Goal: Task Accomplishment & Management: Use online tool/utility

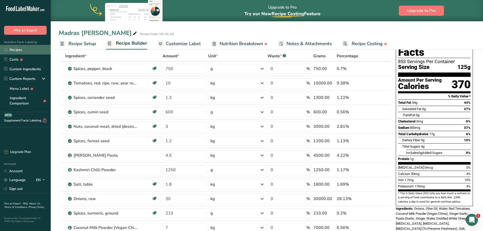
click at [18, 51] on link "Recipes" at bounding box center [25, 50] width 51 height 10
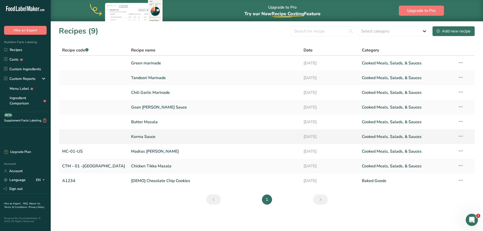
click at [131, 137] on link "Korma Sauce" at bounding box center [214, 136] width 166 height 11
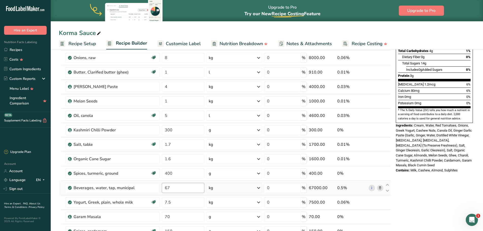
scroll to position [101, 0]
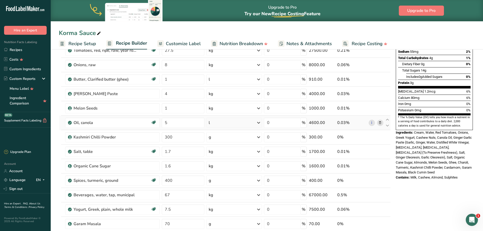
click at [381, 123] on icon at bounding box center [380, 122] width 4 height 5
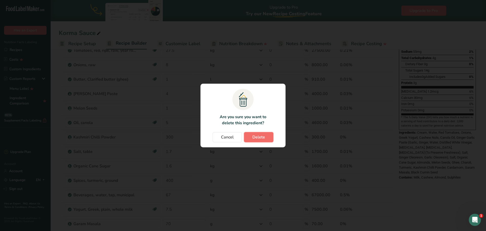
click at [266, 141] on button "Delete" at bounding box center [258, 137] width 29 height 10
type input "300"
type input "1.7"
type input "1.6"
type input "400"
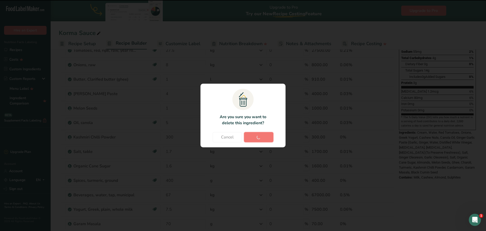
type input "67"
type input "7.5"
type input "70"
type input "150"
type input "11"
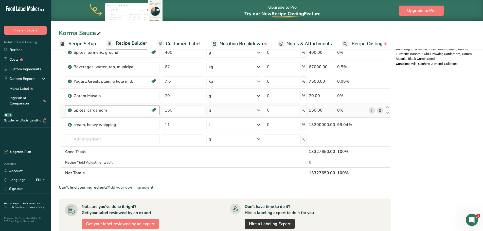
scroll to position [203, 0]
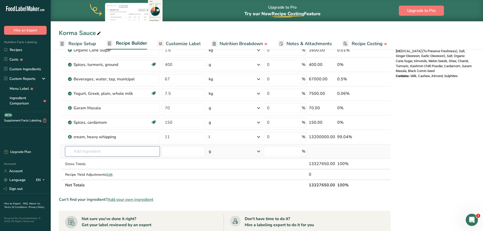
click at [93, 152] on input "text" at bounding box center [112, 151] width 95 height 10
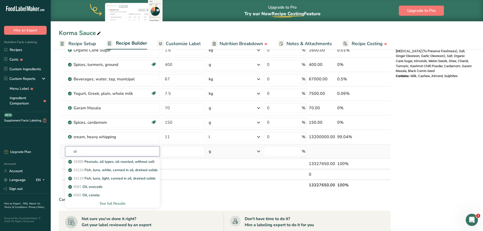
type input "o"
type input "olive oi"
click at [101, 179] on p "4053 Oil, olive, salad or cooking" at bounding box center [96, 178] width 55 height 5
type input "Oil, olive, salad or cooking"
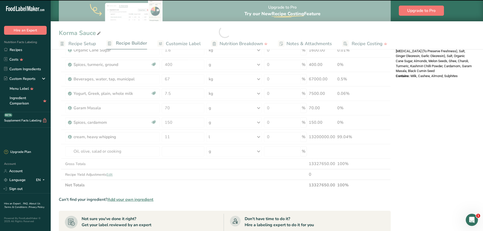
type input "0"
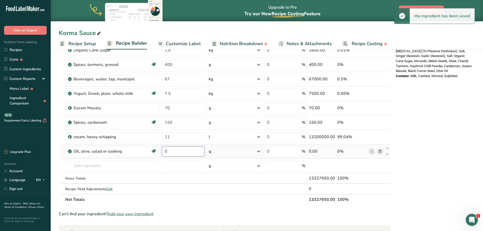
click at [173, 150] on input "0" at bounding box center [183, 151] width 42 height 10
type input "5"
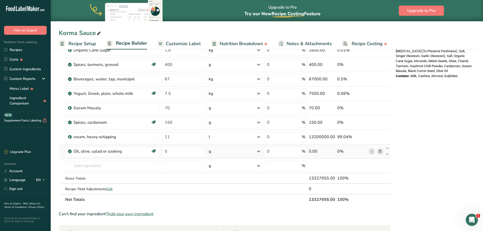
click at [236, 151] on div "Ingredient * Amount * Unit * Waste * .a-a{fill:#347362;}.b-a{fill:#fff;} Grams …" at bounding box center [225, 38] width 332 height 331
click at [235, 152] on div "g" at bounding box center [233, 151] width 55 height 10
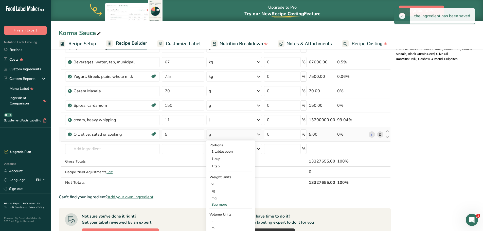
scroll to position [253, 0]
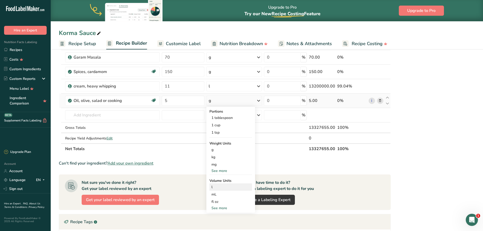
click at [227, 189] on div "l" at bounding box center [230, 186] width 39 height 5
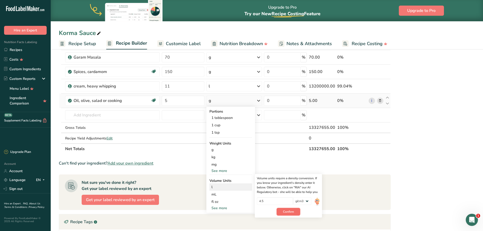
click at [289, 200] on span "Confirm" at bounding box center [288, 211] width 11 height 5
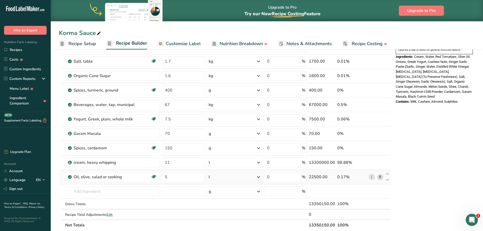
scroll to position [177, 0]
click at [380, 176] on icon at bounding box center [380, 176] width 4 height 5
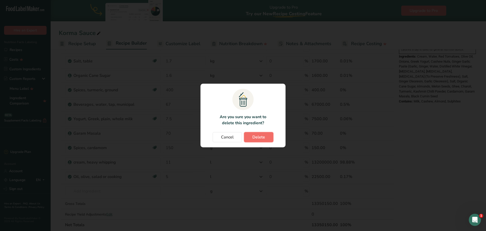
click at [265, 139] on span "Delete" at bounding box center [259, 137] width 13 height 6
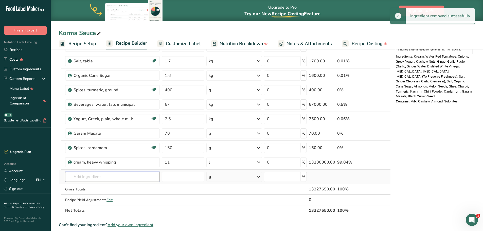
click at [112, 177] on input "text" at bounding box center [112, 177] width 95 height 10
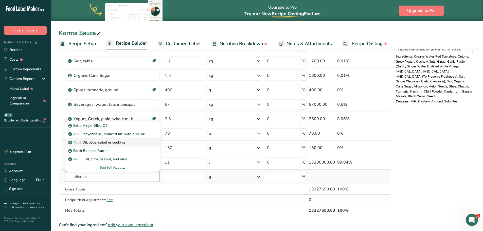
type input "olive oi"
click at [117, 143] on p "4053 Oil, olive, salad or cooking" at bounding box center [96, 142] width 55 height 5
type input "Oil, olive, salad or cooking"
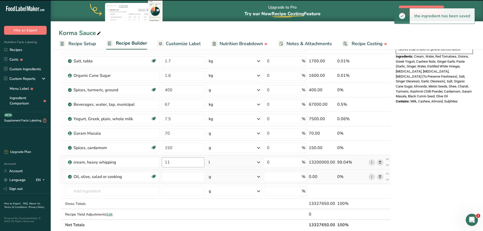
type input "0"
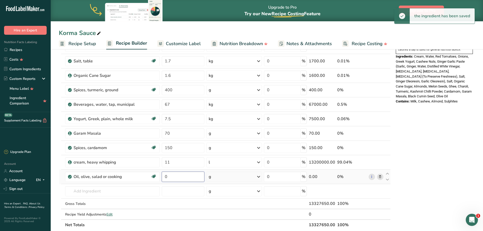
click at [185, 176] on input "0" at bounding box center [183, 177] width 42 height 10
type input "5"
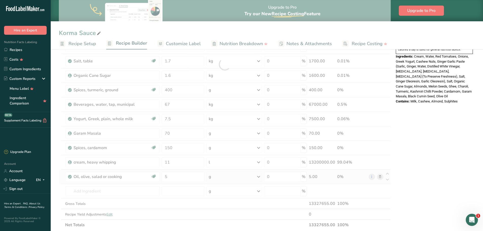
click at [217, 176] on div "Ingredient * Amount * Unit * Waste * .a-a{fill:#347362;}.b-a{fill:#fff;} Grams …" at bounding box center [225, 64] width 332 height 331
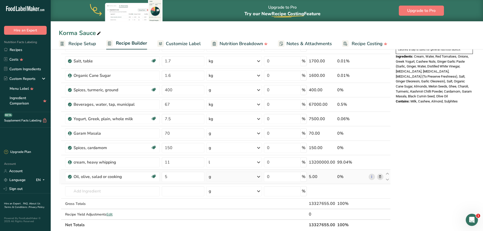
click at [216, 175] on div "g" at bounding box center [233, 177] width 55 height 10
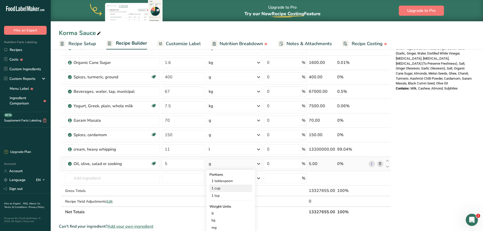
scroll to position [228, 0]
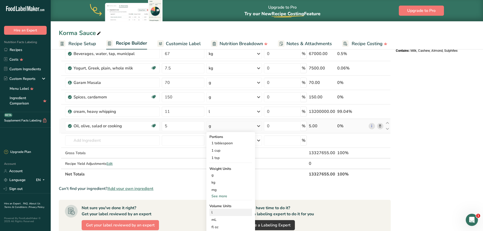
click at [223, 200] on div "l" at bounding box center [230, 212] width 39 height 5
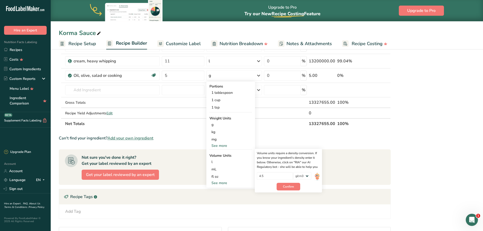
scroll to position [279, 0]
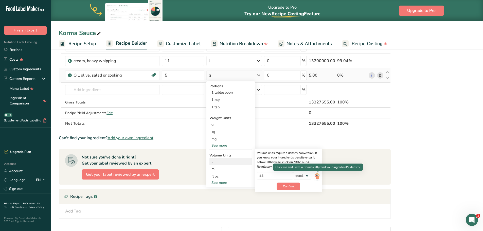
click at [318, 177] on img at bounding box center [317, 176] width 6 height 9
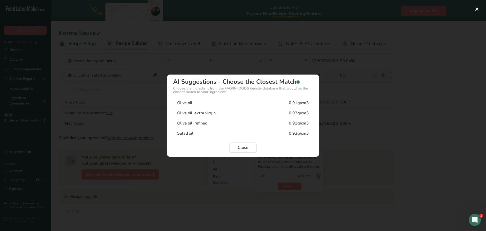
click at [235, 111] on div "Olive oil, extra virgin 0.92g/cm3" at bounding box center [243, 113] width 140 height 10
type input "0.92"
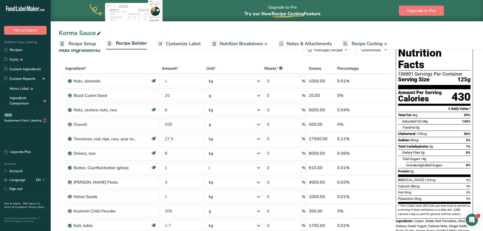
scroll to position [0, 0]
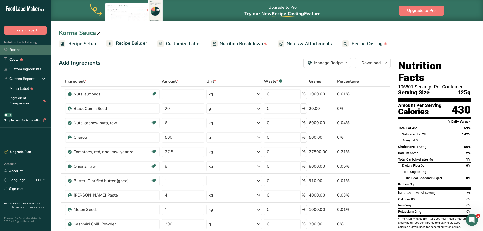
click at [19, 49] on link "Recipes" at bounding box center [25, 50] width 51 height 10
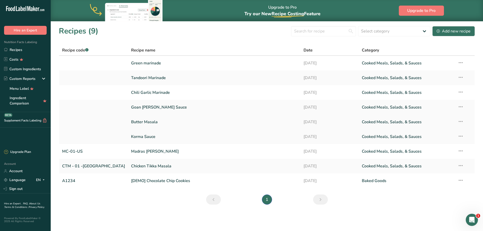
click at [131, 122] on link "Butter Masala" at bounding box center [214, 122] width 166 height 11
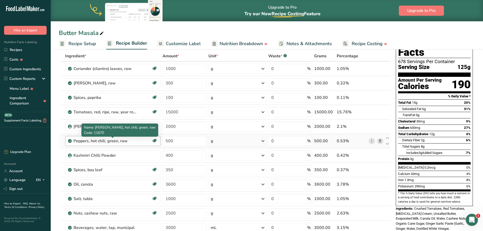
scroll to position [51, 0]
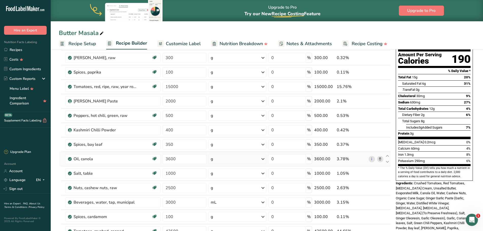
click at [381, 159] on icon at bounding box center [380, 158] width 4 height 5
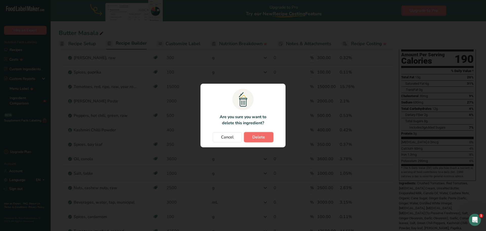
click at [262, 138] on span "Delete" at bounding box center [259, 137] width 13 height 6
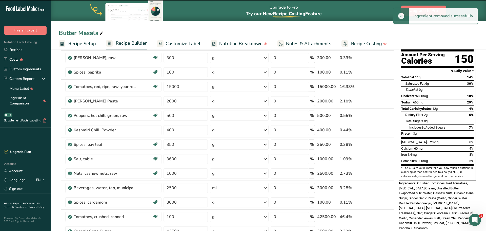
type input "1000"
type input "2500"
type input "3000"
type input "100"
type input "42500"
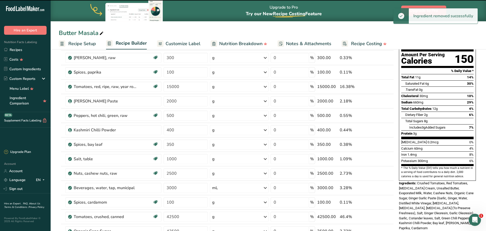
type input "2500"
type input "4000"
type input "11250"
type input "1200"
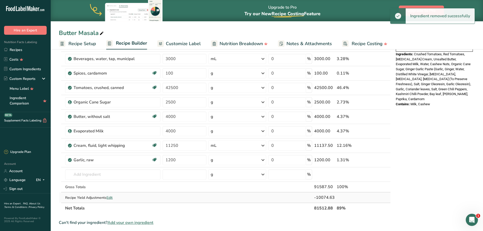
scroll to position [203, 0]
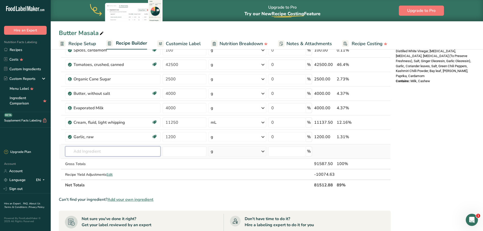
click at [100, 152] on input "text" at bounding box center [112, 151] width 95 height 10
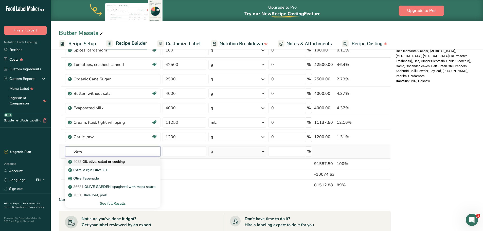
type input "olive"
click at [98, 162] on p "4053 Oil, olive, salad or cooking" at bounding box center [96, 161] width 55 height 5
type input "Oil, olive, salad or cooking"
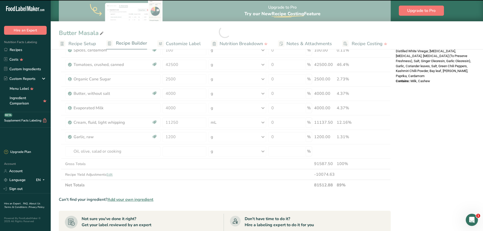
type input "0"
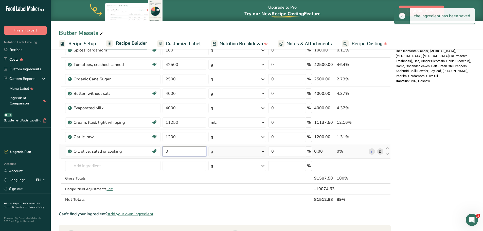
click at [175, 153] on input "0" at bounding box center [184, 151] width 44 height 10
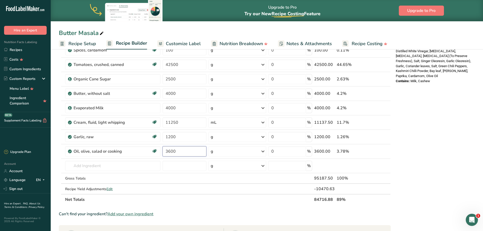
type input "3600"
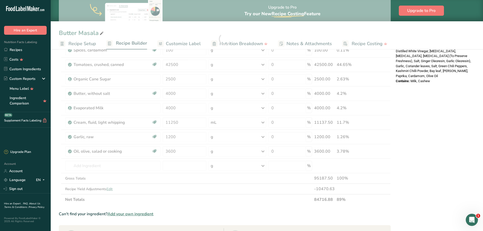
click at [385, 149] on div "Nutrition Facts 652 Servings Per Container Serving Size 125g Amount Per Serving…" at bounding box center [433, 109] width 81 height 513
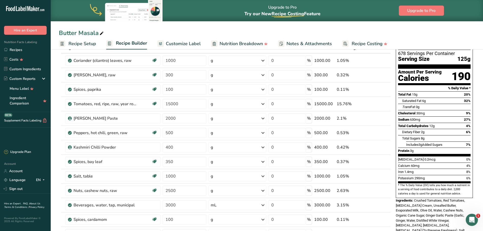
scroll to position [0, 0]
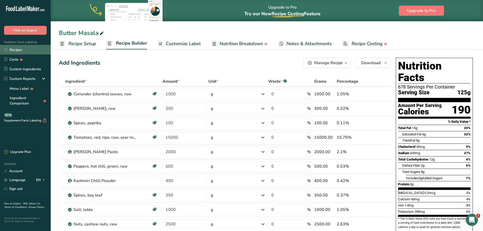
click at [17, 52] on link "Recipes" at bounding box center [25, 50] width 51 height 10
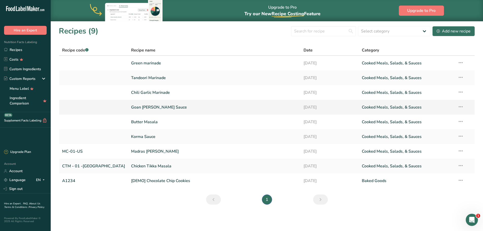
click at [131, 106] on link "Goan [PERSON_NAME] Sauce" at bounding box center [214, 107] width 166 height 11
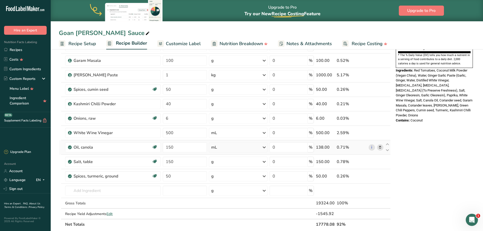
scroll to position [152, 0]
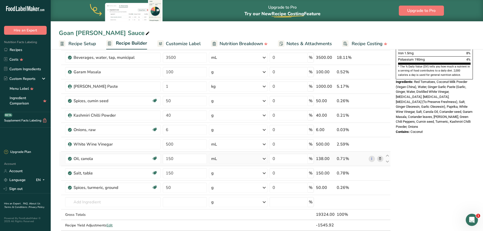
click at [380, 159] on icon at bounding box center [380, 158] width 4 height 5
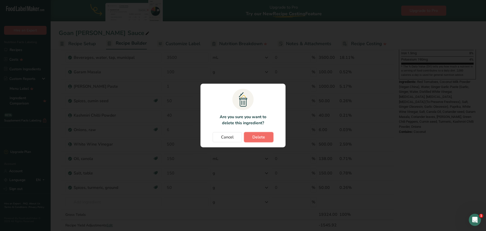
click at [264, 137] on span "Delete" at bounding box center [259, 137] width 13 height 6
type input "50"
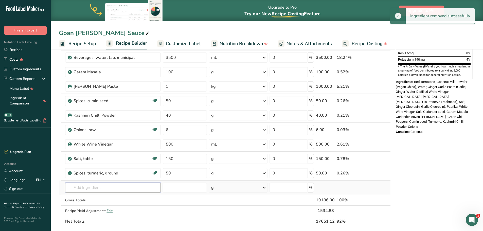
click at [104, 188] on input "text" at bounding box center [113, 187] width 96 height 10
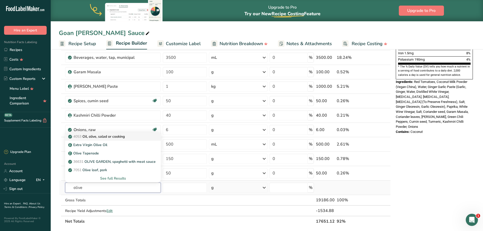
type input "olive"
click at [90, 136] on p "4053 Oil, olive, salad or cooking" at bounding box center [96, 136] width 55 height 5
type input "Oil, olive, salad or cooking"
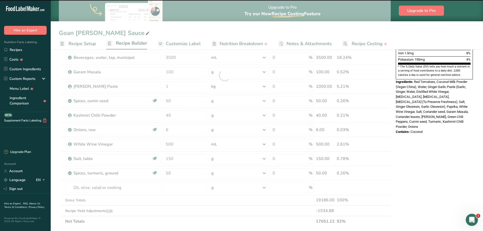
type input "0"
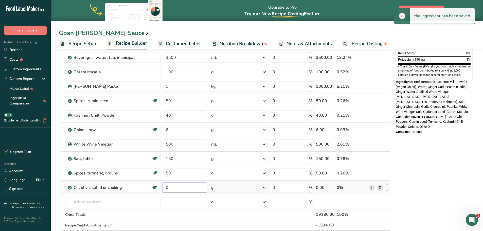
click at [172, 187] on input "0" at bounding box center [185, 187] width 44 height 10
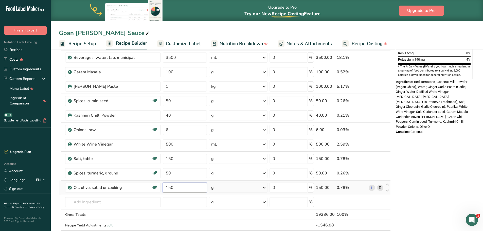
type input "150"
click at [215, 188] on div "Ingredient * Amount * Unit * Waste * .a-a{fill:#347362;}.b-a{fill:#fff;} Grams …" at bounding box center [225, 82] width 332 height 317
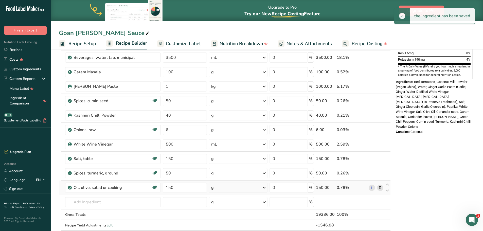
click at [215, 188] on div "g" at bounding box center [238, 187] width 59 height 10
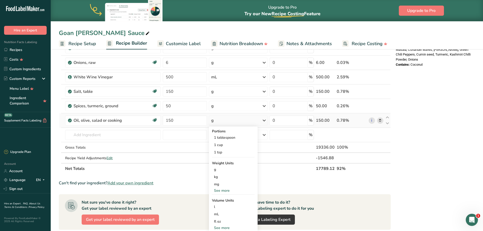
scroll to position [228, 0]
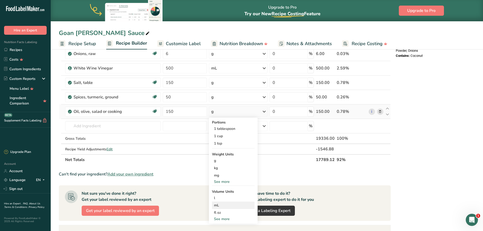
click at [222, 200] on div "mL" at bounding box center [233, 204] width 39 height 5
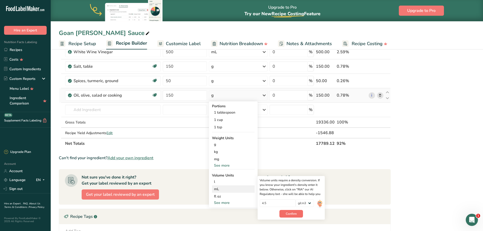
scroll to position [253, 0]
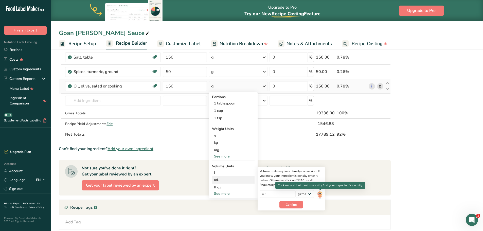
click at [318, 196] on img at bounding box center [320, 194] width 6 height 9
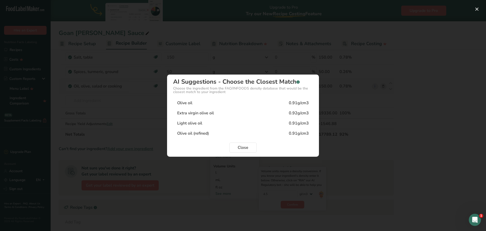
click at [236, 109] on div "Extra virgin olive oil 0.92g/cm3" at bounding box center [243, 113] width 140 height 10
type input "0.92"
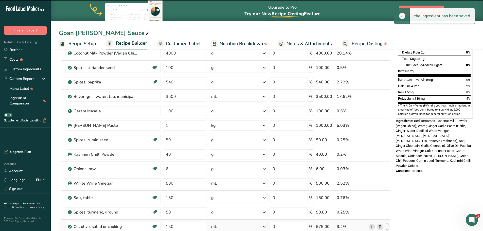
scroll to position [0, 0]
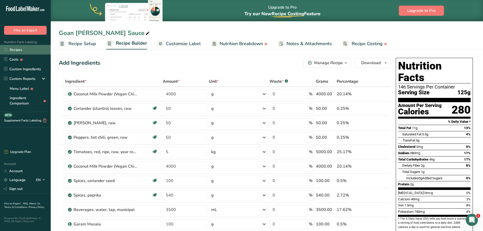
click at [24, 47] on link "Recipes" at bounding box center [25, 50] width 51 height 10
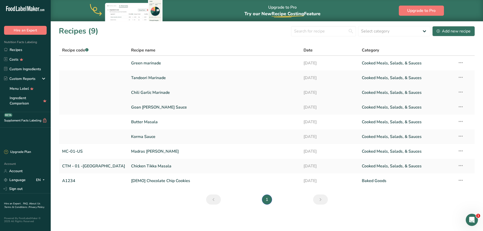
click at [131, 93] on link "Chili Garlic Marinade" at bounding box center [214, 92] width 166 height 11
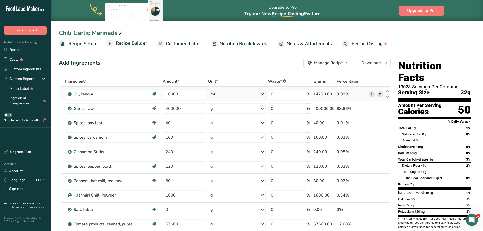
click at [379, 94] on icon at bounding box center [380, 93] width 4 height 5
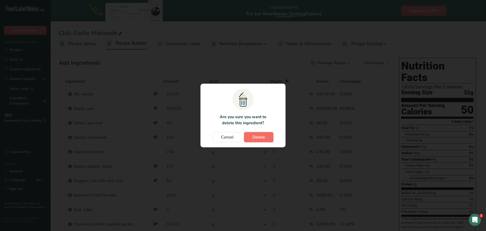
click at [269, 136] on button "Delete" at bounding box center [258, 137] width 29 height 10
type input "400000"
type input "40"
type input "160"
type input "240"
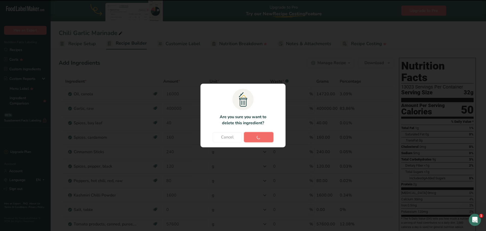
type input "120"
type input "80"
type input "1600"
type input "0"
type input "57600"
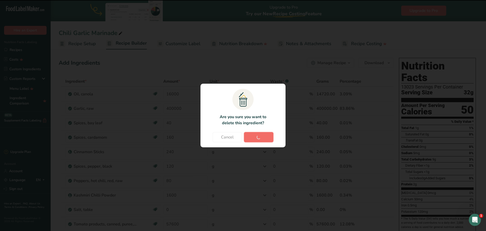
type input "800"
type input "400"
type input "800"
type input "400"
type input "40"
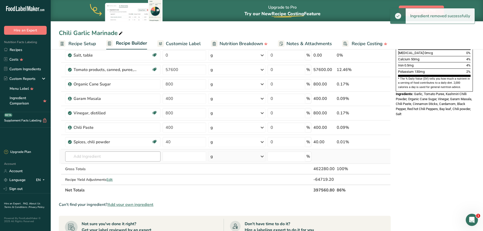
scroll to position [152, 0]
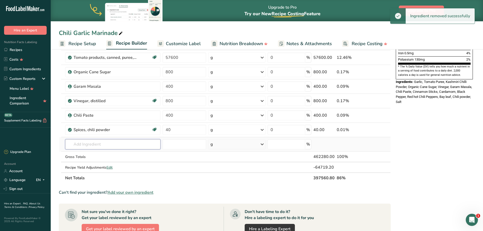
click at [107, 144] on input "text" at bounding box center [112, 144] width 95 height 10
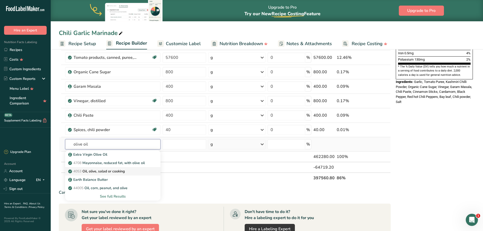
type input "olive oil"
click at [101, 173] on p "4053 Oil, olive, salad or cooking" at bounding box center [96, 170] width 55 height 5
type input "Oil, olive, salad or cooking"
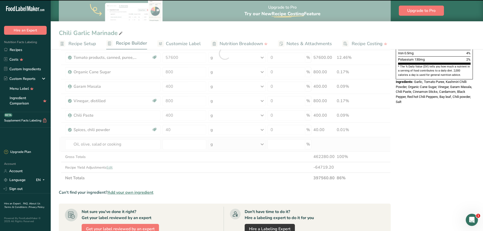
type input "0"
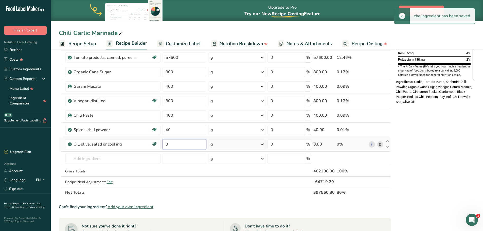
click at [171, 142] on input "0" at bounding box center [184, 144] width 44 height 10
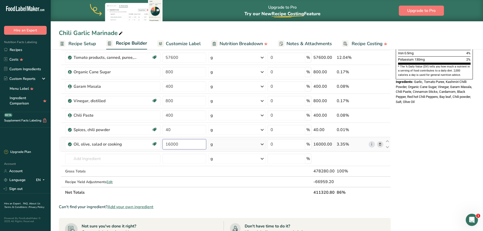
type input "16000"
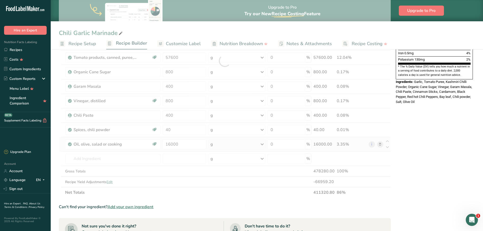
click at [227, 145] on div "Ingredient * Amount * Unit * Waste * .a-a{fill:#347362;}.b-a{fill:#fff;} Grams …" at bounding box center [225, 61] width 332 height 274
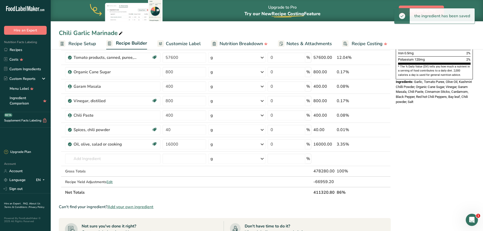
click at [223, 146] on div "g" at bounding box center [236, 144] width 57 height 10
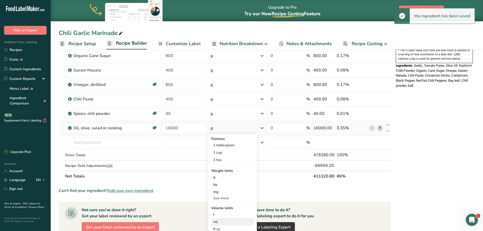
scroll to position [177, 0]
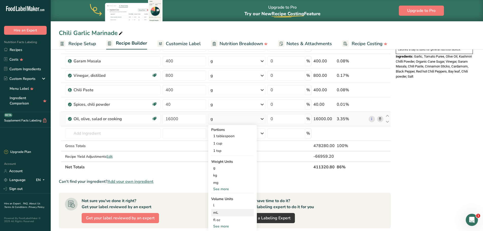
click at [224, 200] on div "mL" at bounding box center [232, 212] width 39 height 5
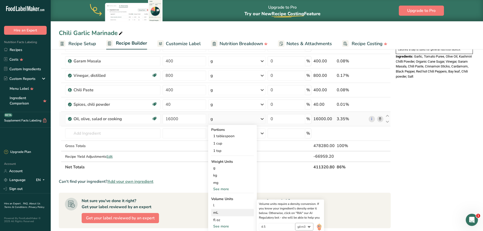
scroll to position [203, 0]
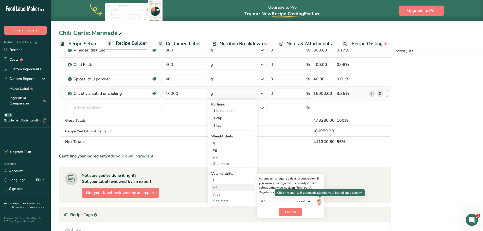
click at [319, 200] on img at bounding box center [319, 201] width 6 height 9
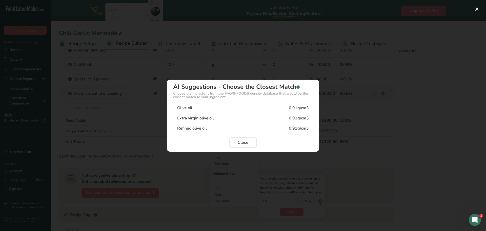
click at [276, 119] on div "Extra virgin olive oil 0.92g/cm3" at bounding box center [243, 118] width 140 height 10
type input "0.92"
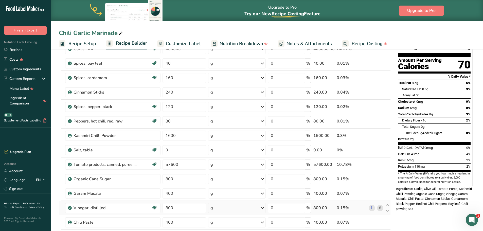
scroll to position [0, 0]
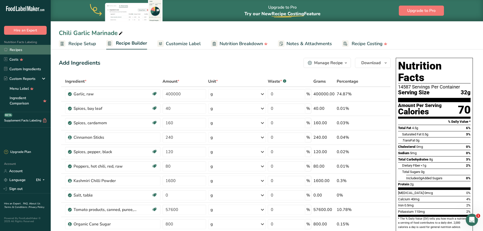
click at [20, 49] on link "Recipes" at bounding box center [25, 50] width 51 height 10
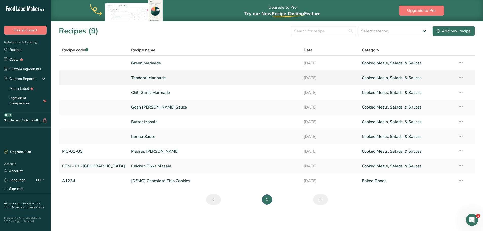
click at [131, 78] on link "Tandoori Marinade" at bounding box center [214, 77] width 166 height 11
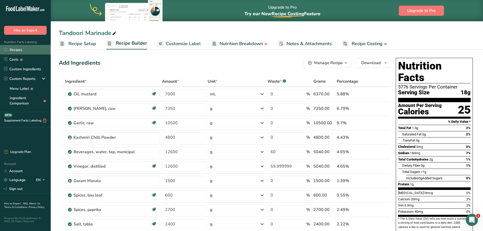
click at [19, 52] on link "Recipes" at bounding box center [25, 50] width 51 height 10
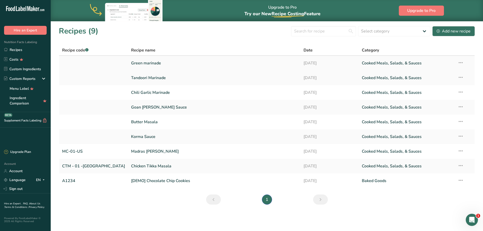
click at [131, 63] on link "Green marinade" at bounding box center [214, 63] width 166 height 11
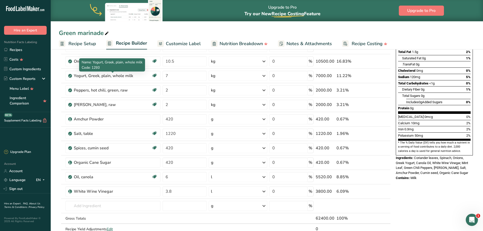
scroll to position [101, 0]
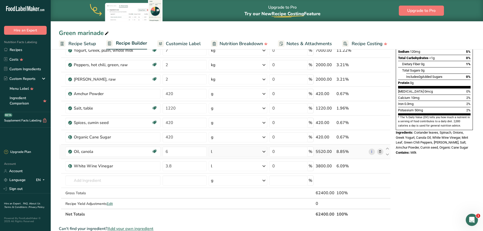
click at [380, 152] on icon at bounding box center [380, 151] width 4 height 5
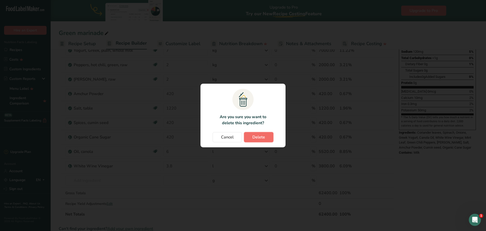
click at [267, 141] on button "Delete" at bounding box center [258, 137] width 29 height 10
type input "3.8"
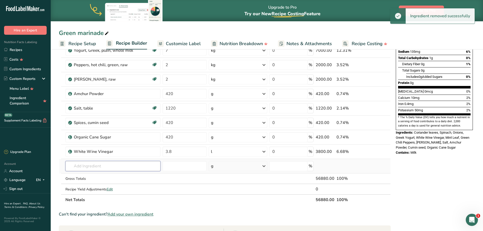
click at [98, 163] on input "text" at bounding box center [112, 166] width 95 height 10
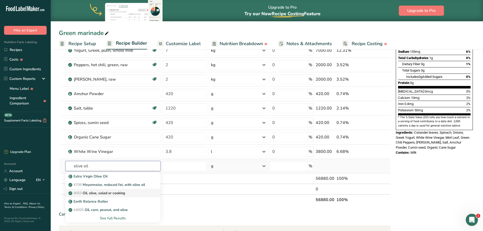
type input "olive oil"
click at [103, 191] on p "4053 Oil, olive, salad or cooking" at bounding box center [96, 192] width 55 height 5
type input "Oil, olive, salad or cooking"
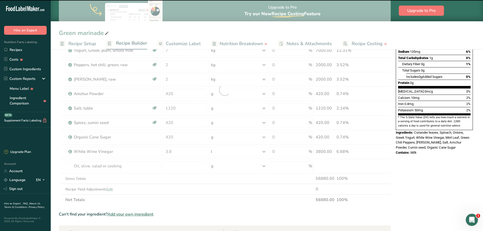
type input "0"
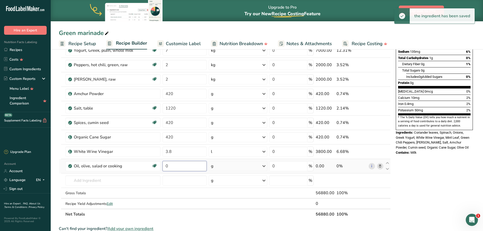
click at [172, 166] on input "0" at bounding box center [184, 166] width 44 height 10
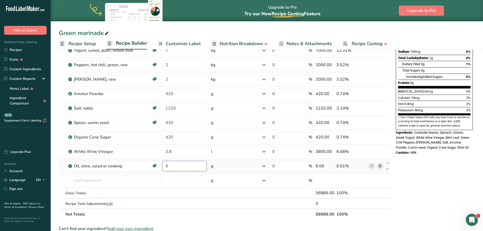
type input "6"
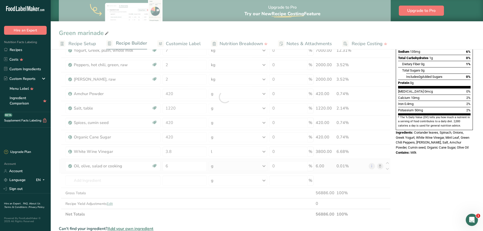
click at [250, 168] on div "Ingredient * Amount * Unit * Waste * .a-a{fill:#347362;}.b-a{fill:#fff;} Grams …" at bounding box center [225, 97] width 332 height 245
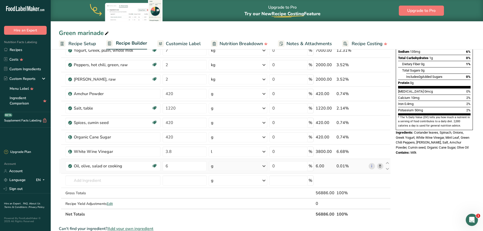
click at [250, 168] on div "g" at bounding box center [238, 166] width 59 height 10
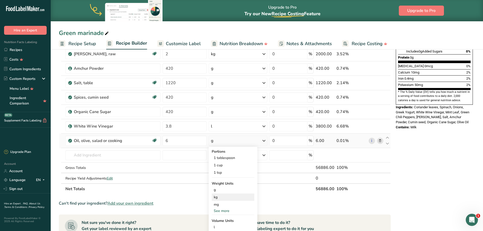
scroll to position [152, 0]
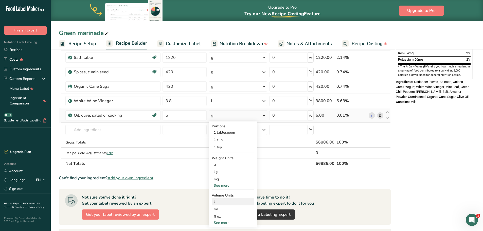
click at [229, 200] on div "l" at bounding box center [233, 201] width 39 height 5
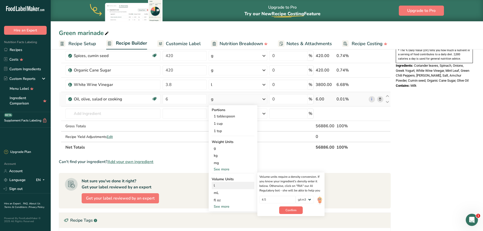
scroll to position [177, 0]
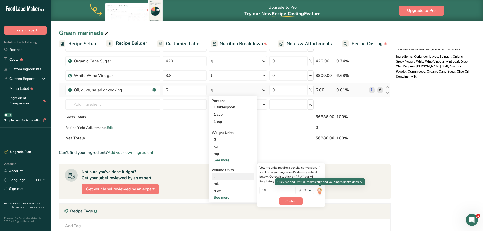
click at [319, 192] on img at bounding box center [320, 190] width 6 height 9
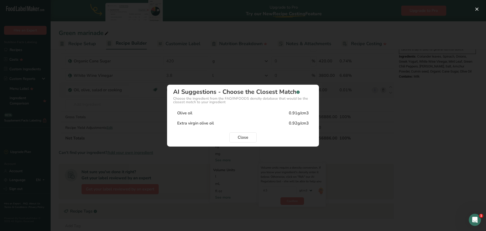
click at [235, 125] on div "Extra virgin olive oil 0.92g/cm3" at bounding box center [243, 123] width 140 height 10
type input "0.92"
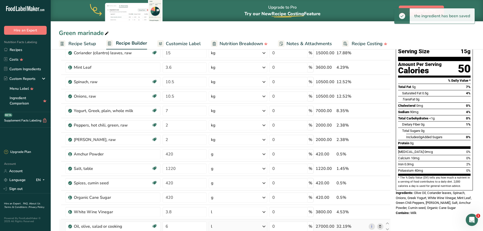
scroll to position [0, 0]
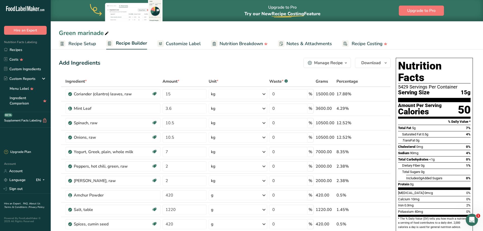
click at [160, 66] on div "Add Ingredients Manage Recipe Delete Recipe Duplicate Recipe Scale Recipe Save …" at bounding box center [225, 63] width 332 height 10
click at [24, 51] on link "Recipes" at bounding box center [25, 50] width 51 height 10
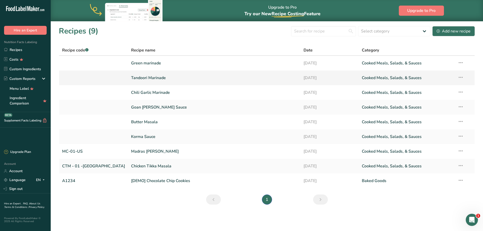
click at [131, 81] on link "Tandoori Marinade" at bounding box center [214, 77] width 166 height 11
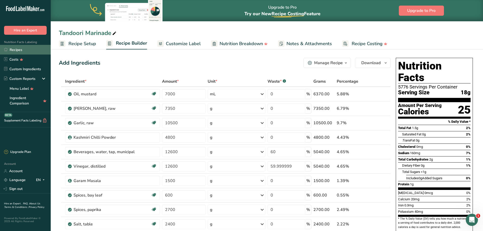
click at [22, 49] on link "Recipes" at bounding box center [25, 50] width 51 height 10
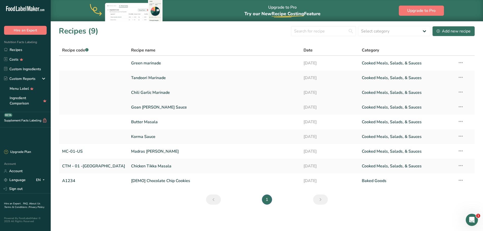
click at [131, 93] on link "Chili Garlic Marinade" at bounding box center [214, 92] width 166 height 11
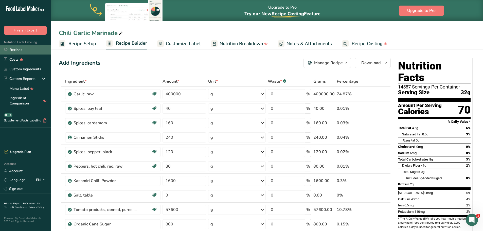
click at [15, 48] on link "Recipes" at bounding box center [25, 50] width 51 height 10
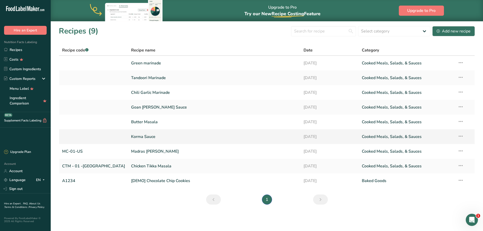
click at [131, 134] on link "Korma Sauce" at bounding box center [214, 136] width 166 height 11
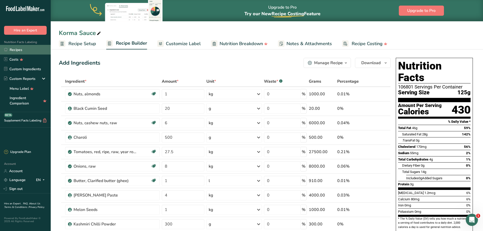
click at [23, 48] on link "Recipes" at bounding box center [25, 50] width 51 height 10
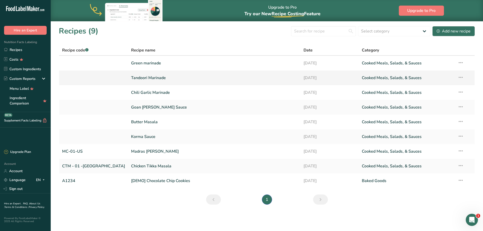
click at [131, 80] on link "Tandoori Marinade" at bounding box center [214, 77] width 166 height 11
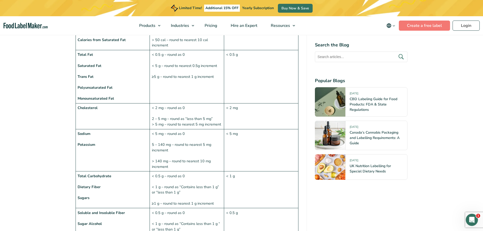
scroll to position [405, 0]
